Goal: Task Accomplishment & Management: Complete application form

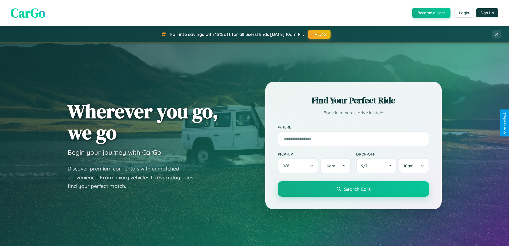
scroll to position [1029, 0]
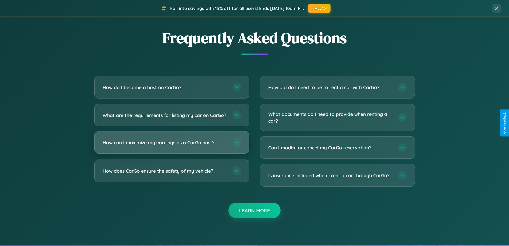
click at [172, 146] on h3 "How can I maximize my earnings as a CarGo host?" at bounding box center [165, 142] width 125 height 7
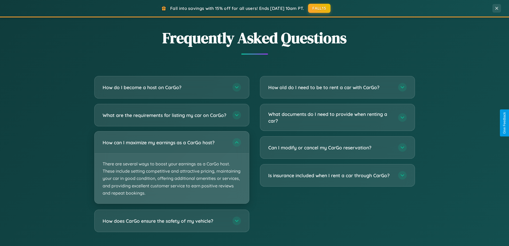
click at [172, 172] on p "There are several ways to boost your earnings as a CarGo host. These include se…" at bounding box center [172, 178] width 155 height 50
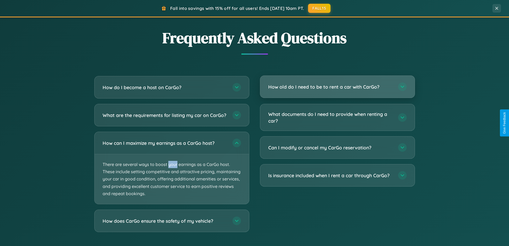
click at [337, 87] on h3 "How old do I need to be to rent a car with CarGo?" at bounding box center [330, 86] width 125 height 7
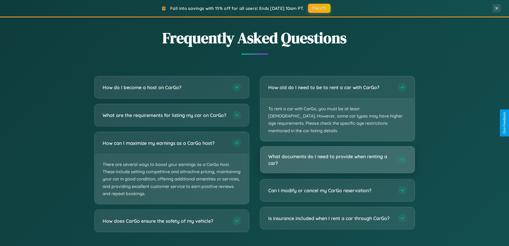
click at [337, 153] on h3 "What documents do I need to provide when renting a car?" at bounding box center [330, 159] width 125 height 13
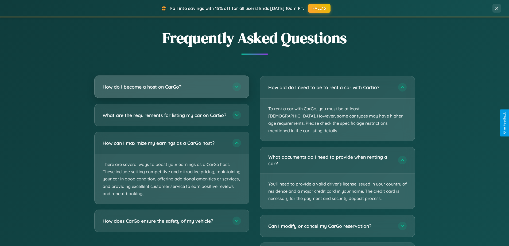
click at [172, 87] on h3 "How do I become a host on CarGo?" at bounding box center [165, 86] width 125 height 7
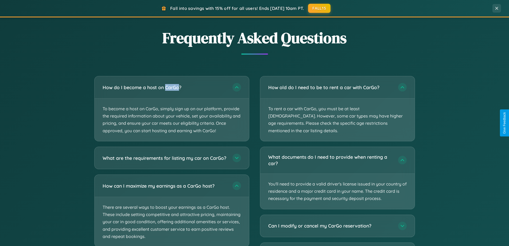
scroll to position [1062, 0]
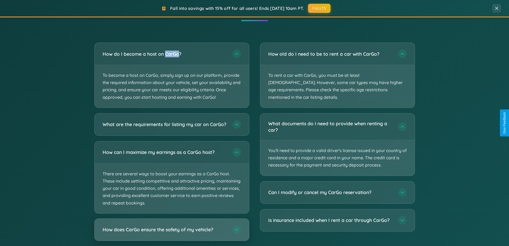
click at [172, 233] on h3 "How does CarGo ensure the safety of my vehicle?" at bounding box center [165, 229] width 125 height 7
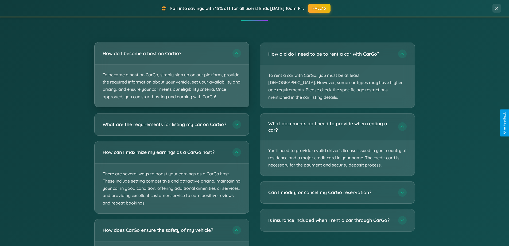
click at [172, 75] on p "To become a host on CarGo, simply sign up on our platform, provide the required…" at bounding box center [172, 85] width 155 height 43
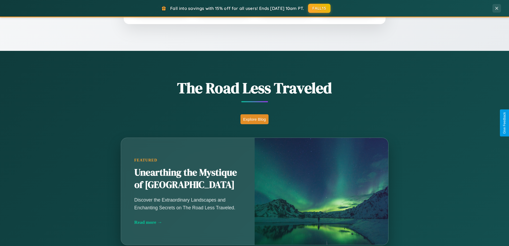
scroll to position [230, 0]
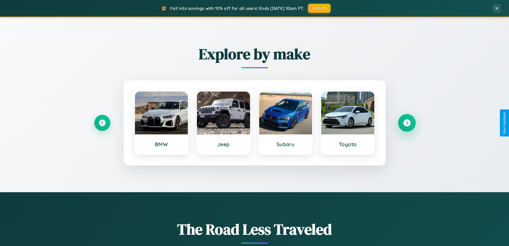
click at [407, 123] on icon at bounding box center [406, 122] width 7 height 7
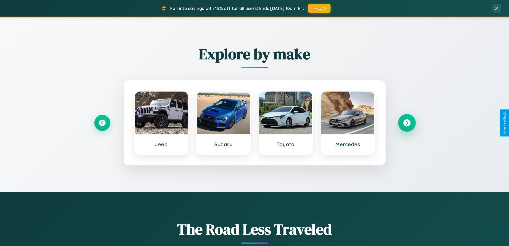
click at [407, 123] on icon at bounding box center [406, 122] width 7 height 7
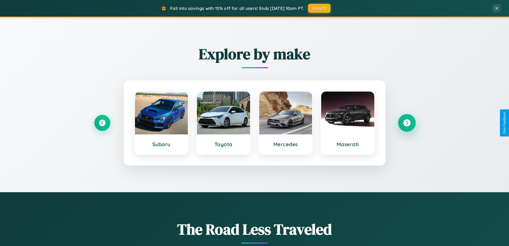
click at [407, 123] on icon at bounding box center [406, 122] width 7 height 7
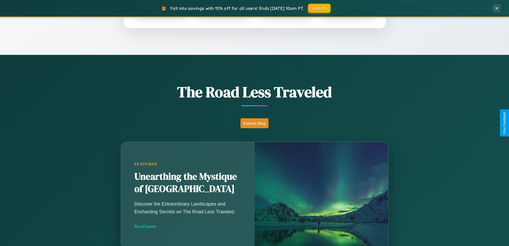
scroll to position [368, 0]
click at [254, 123] on button "Explore Blog" at bounding box center [255, 123] width 28 height 10
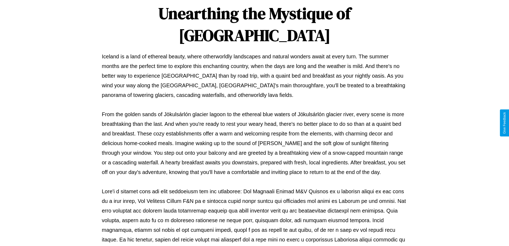
scroll to position [173, 0]
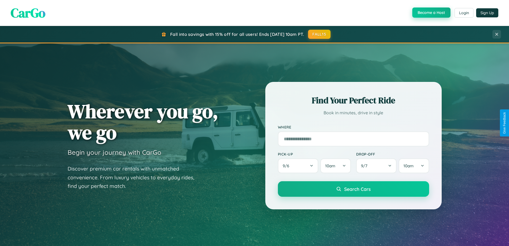
click at [431, 13] on button "Become a Host" at bounding box center [431, 12] width 38 height 10
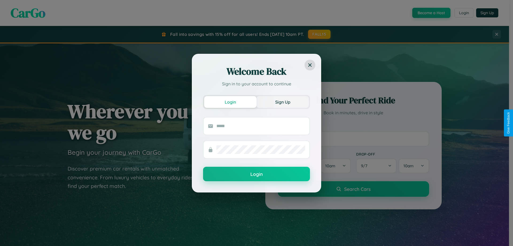
click at [283, 102] on button "Sign Up" at bounding box center [283, 102] width 52 height 12
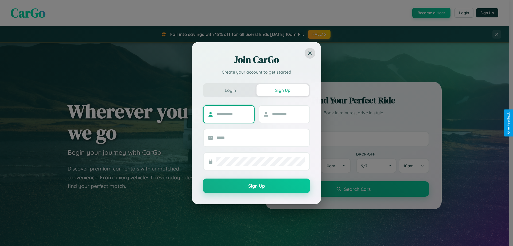
click at [233, 114] on input "text" at bounding box center [233, 114] width 33 height 9
type input "******"
click at [288, 114] on input "text" at bounding box center [288, 114] width 33 height 9
type input "******"
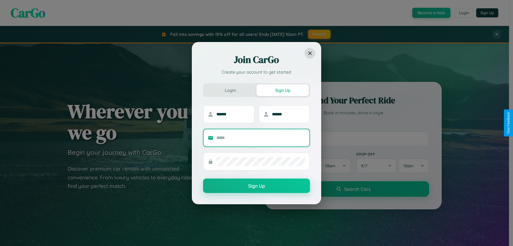
click at [261, 137] on input "text" at bounding box center [261, 137] width 89 height 9
type input "**********"
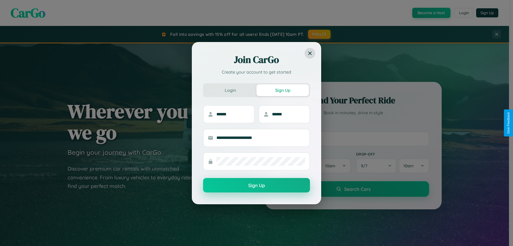
click at [257, 185] on button "Sign Up" at bounding box center [256, 185] width 107 height 14
